Goal: Find specific page/section: Find specific page/section

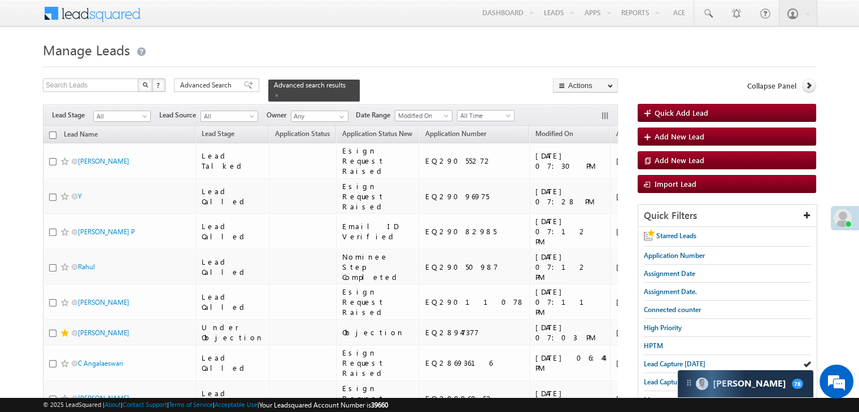
click at [664, 364] on span "Lead Capture [DATE]" at bounding box center [675, 364] width 62 height 8
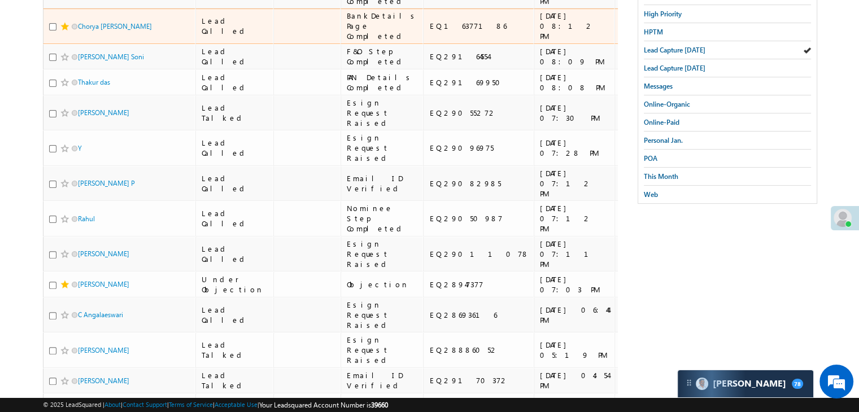
scroll to position [282, 0]
